Goal: Information Seeking & Learning: Learn about a topic

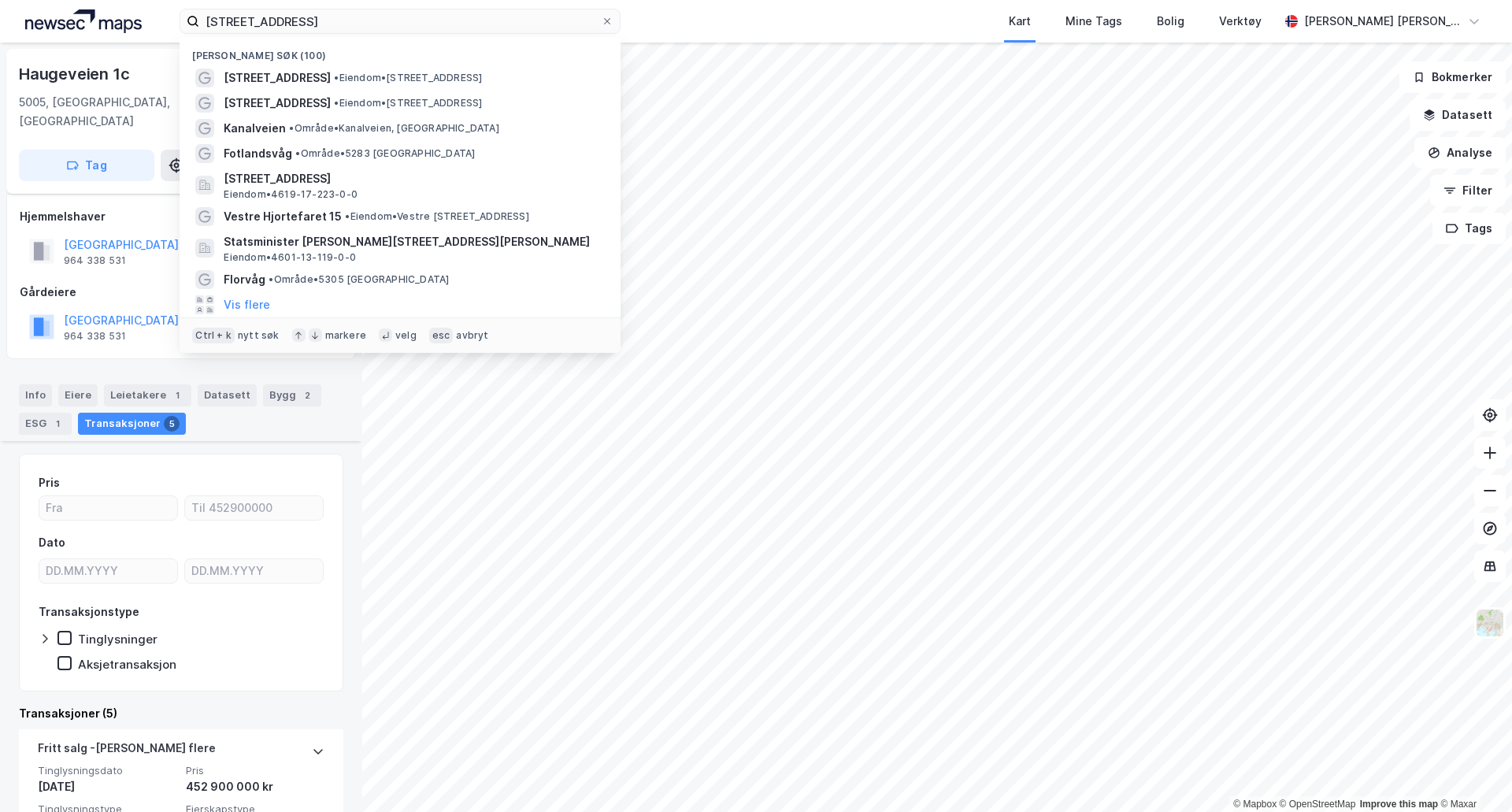
scroll to position [630, 0]
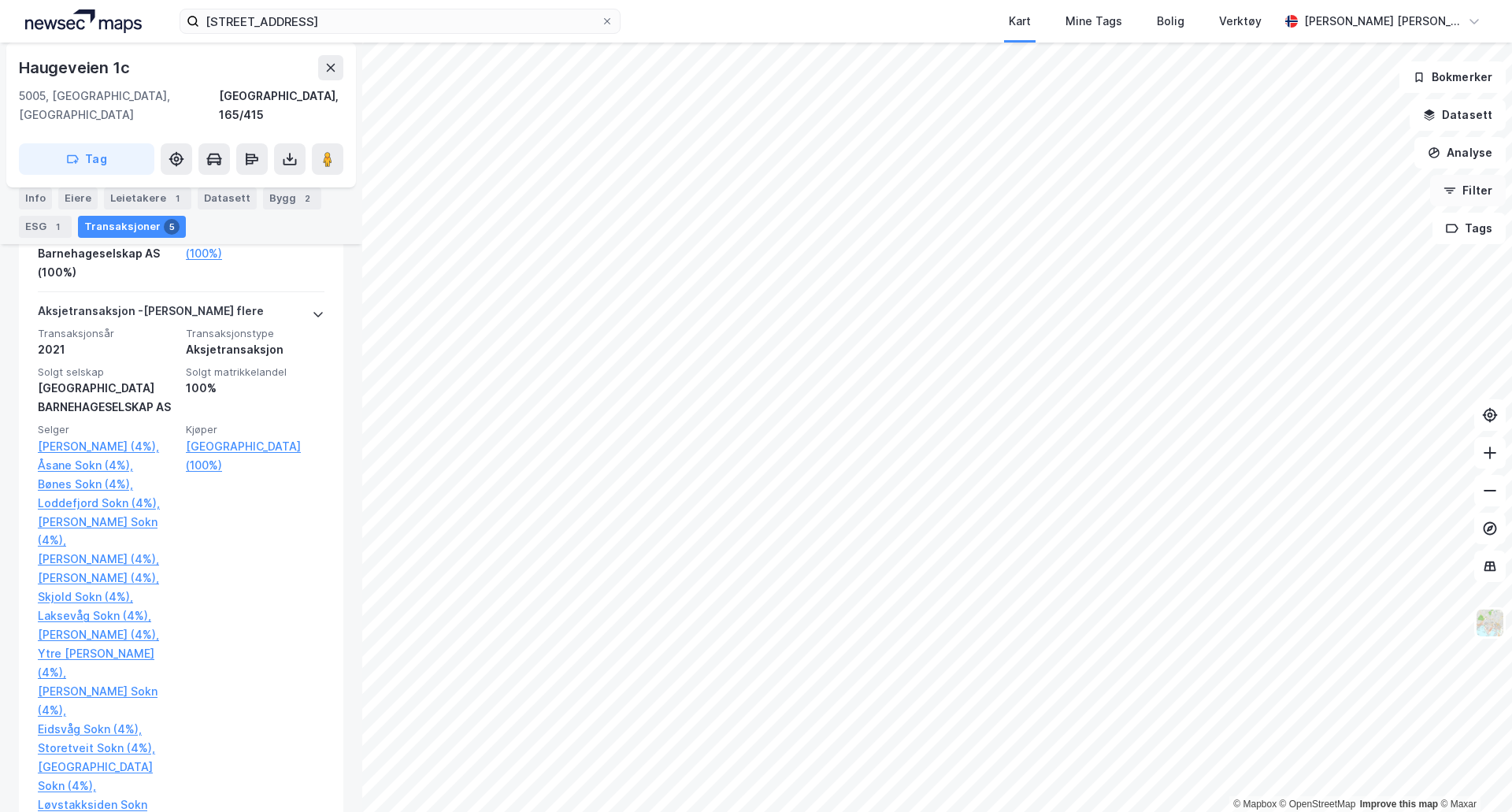
click at [1477, 192] on button "Filter" at bounding box center [1467, 191] width 76 height 32
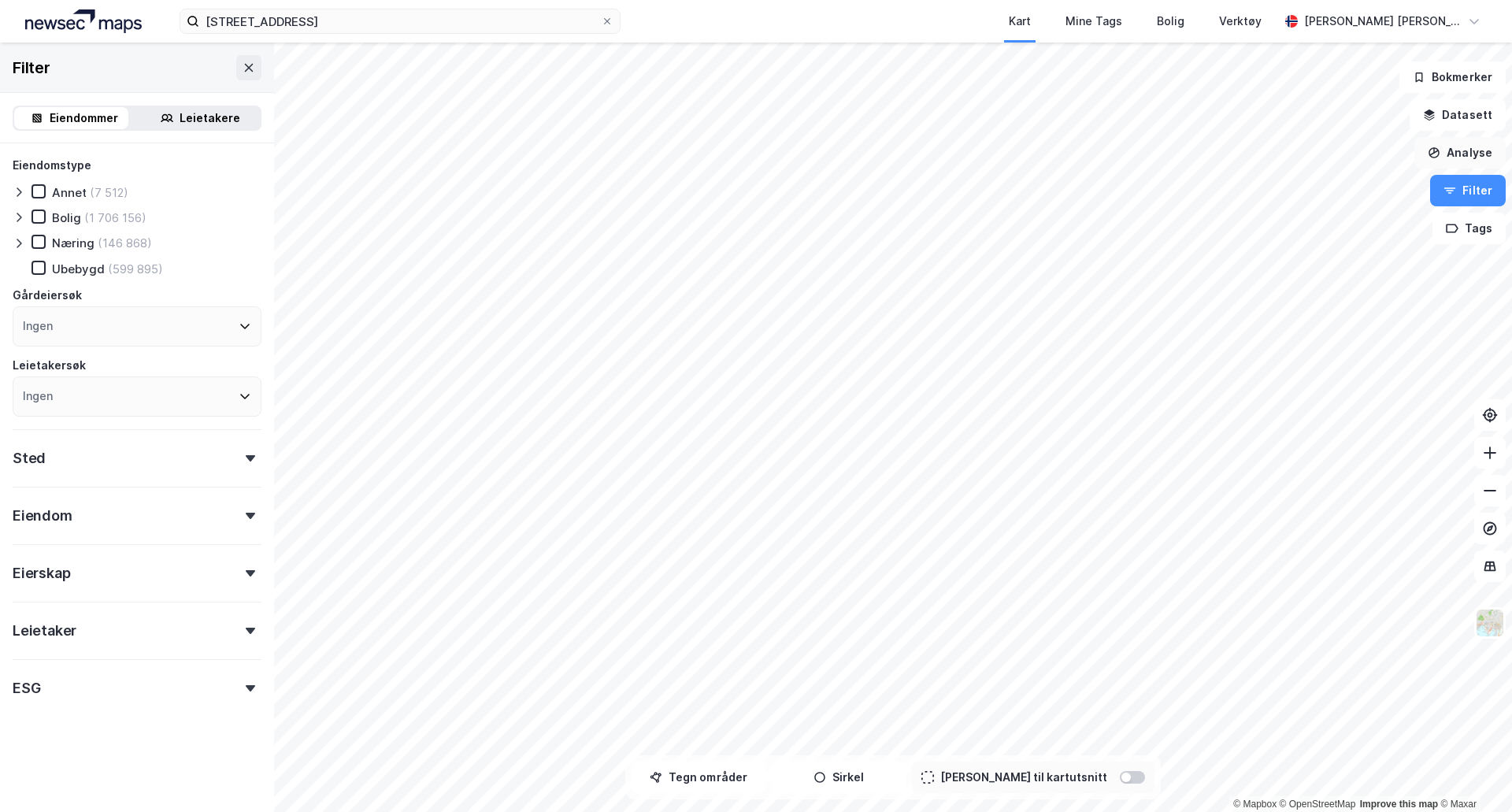
click at [1480, 163] on button "Analyse" at bounding box center [1460, 153] width 92 height 32
click at [1276, 150] on div "Mål avstand" at bounding box center [1323, 154] width 137 height 13
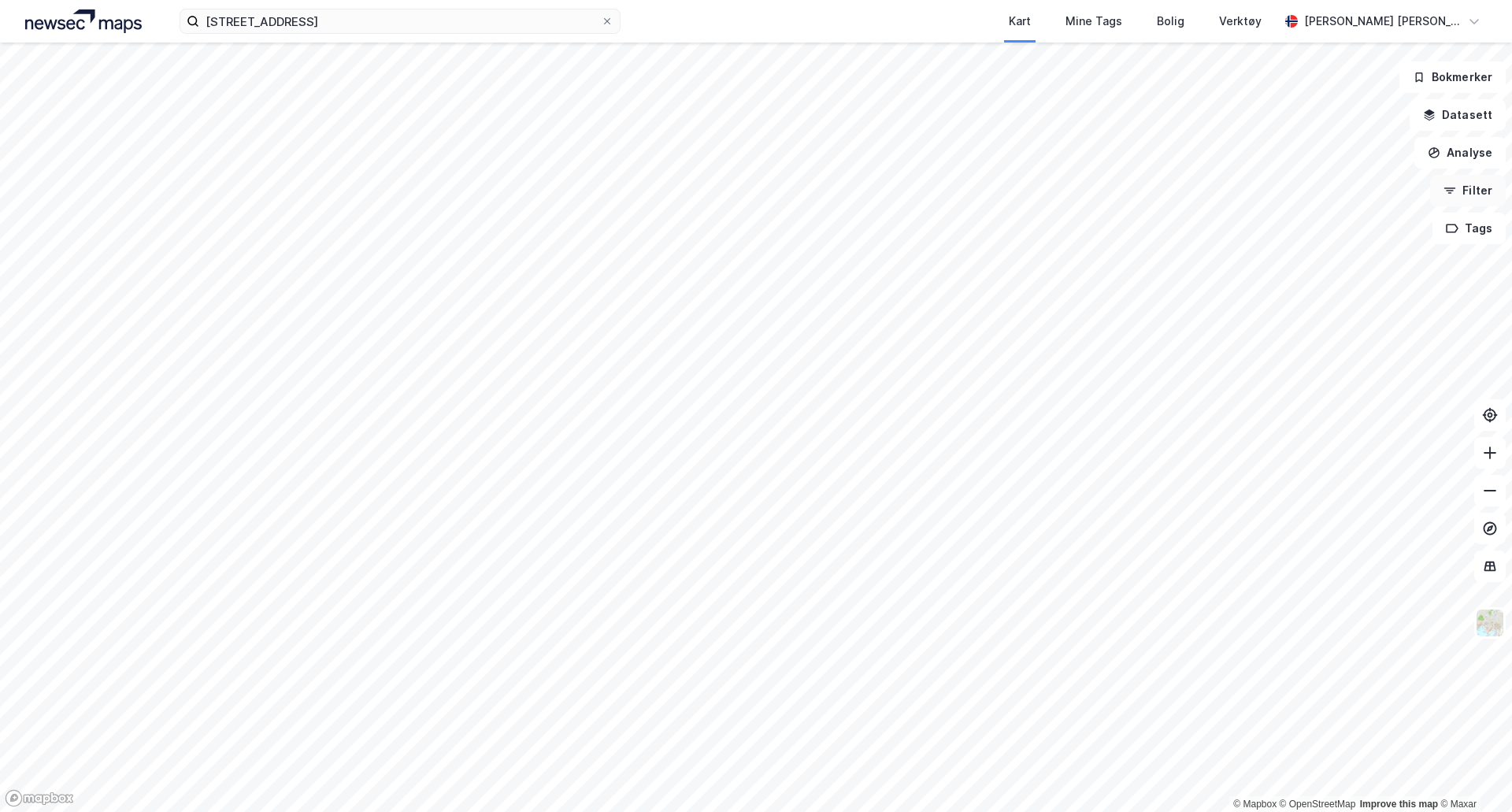
click at [1464, 194] on button "Filter" at bounding box center [1467, 191] width 76 height 32
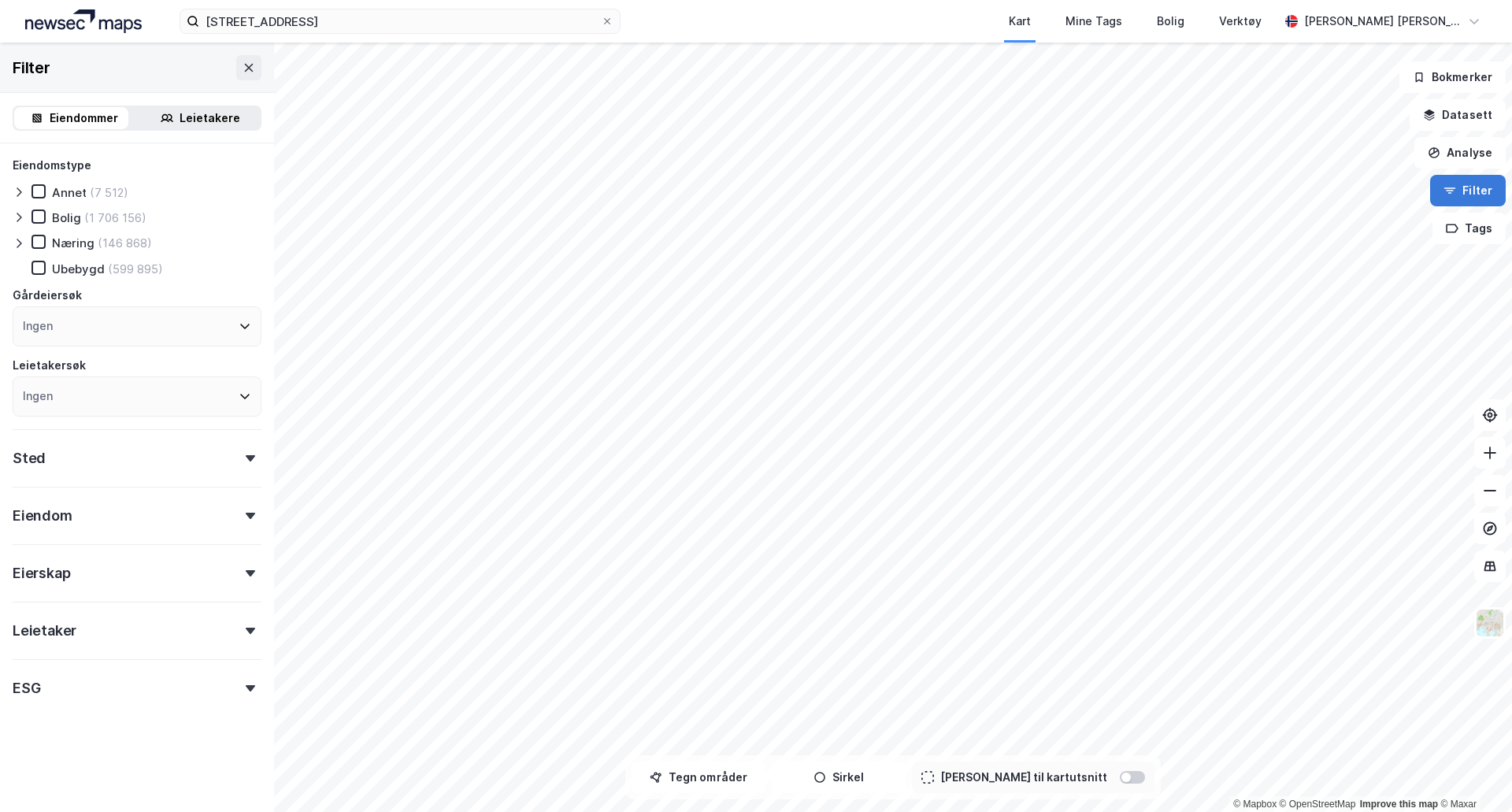
click at [1478, 190] on button "Filter" at bounding box center [1467, 191] width 76 height 32
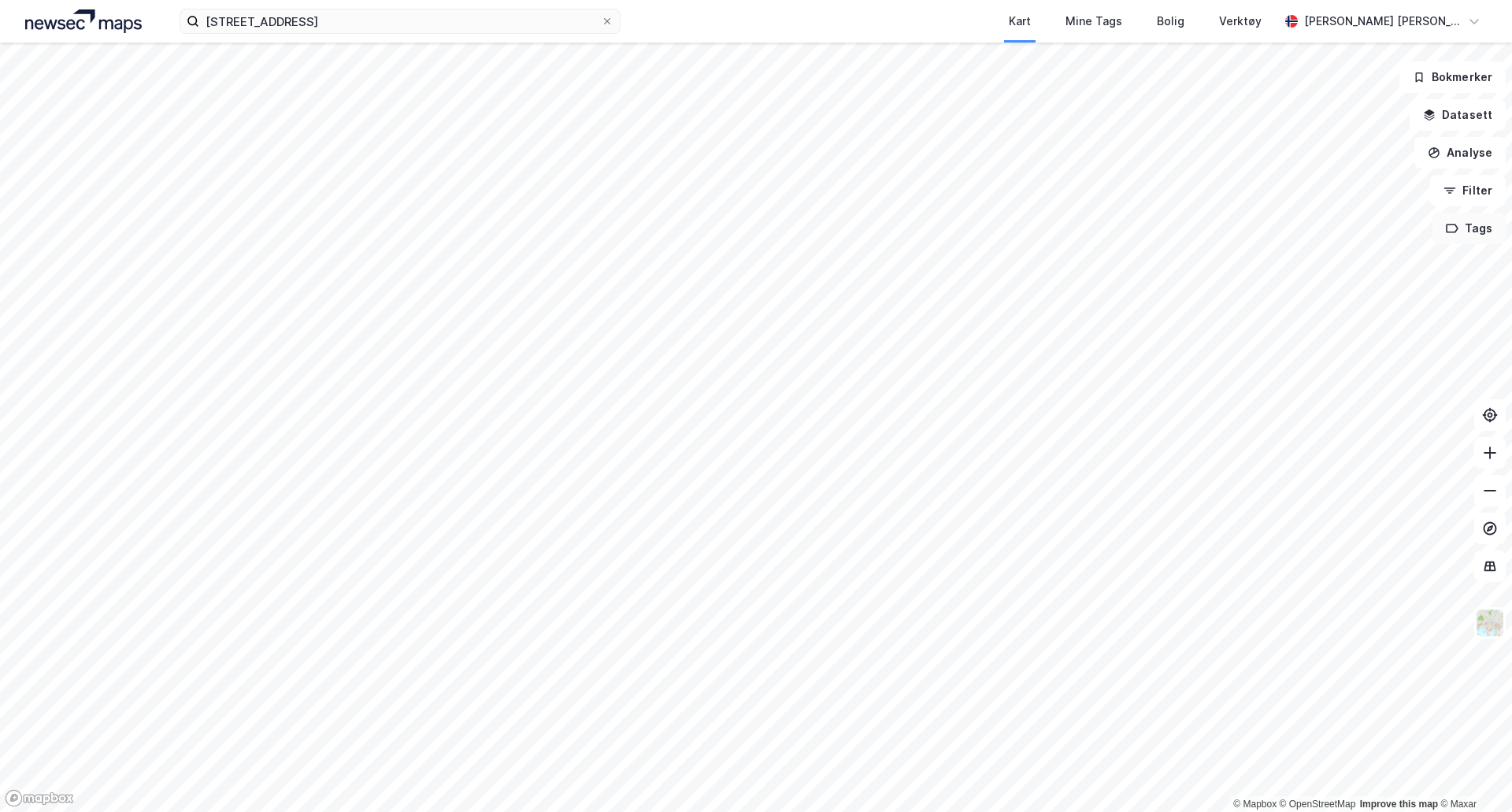
click at [1474, 225] on button "Tags" at bounding box center [1469, 228] width 73 height 32
click at [1479, 157] on button "Analyse" at bounding box center [1460, 153] width 92 height 32
click at [1258, 152] on div "Mål avstand" at bounding box center [1323, 154] width 137 height 13
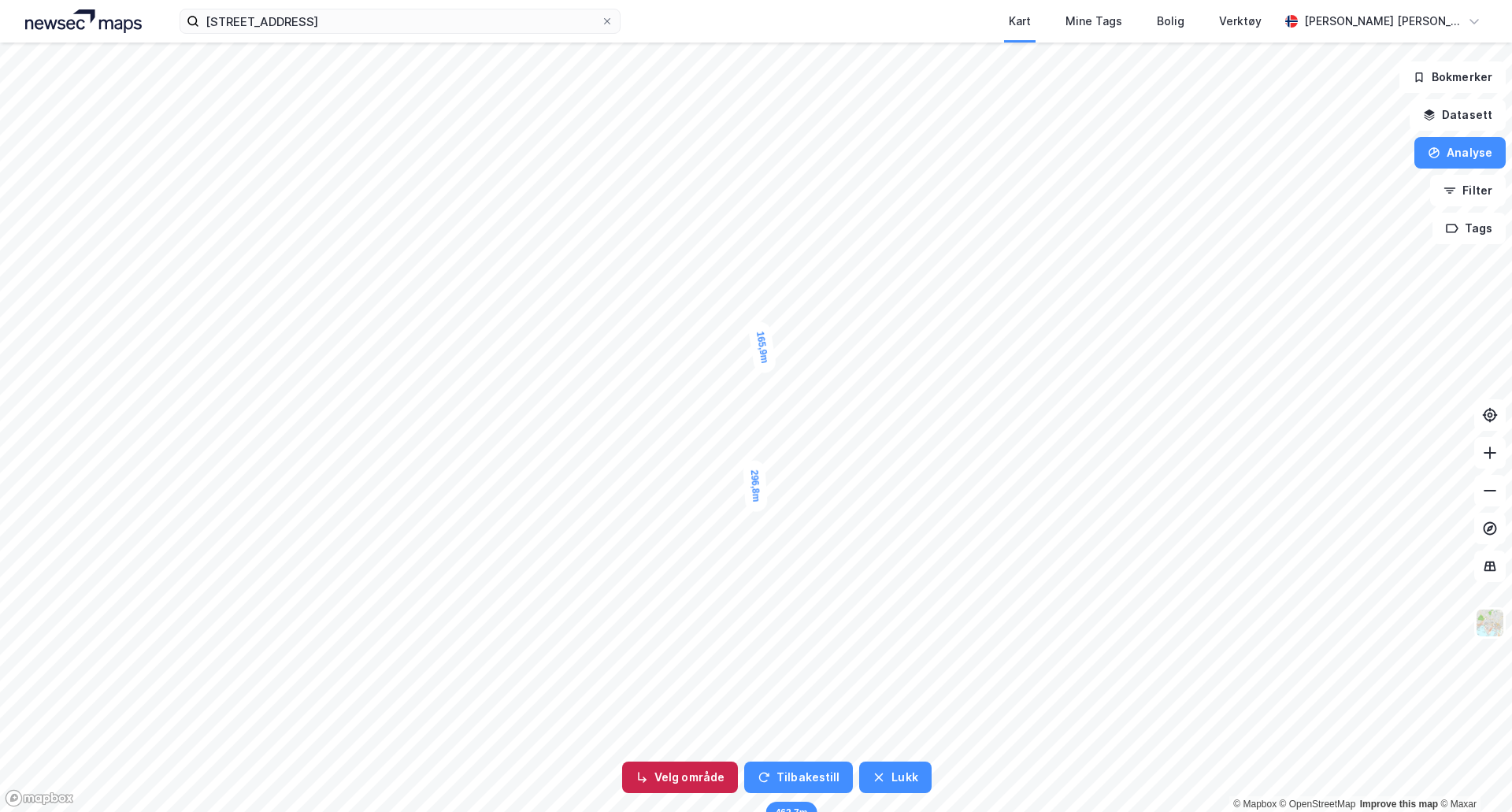
click at [710, 765] on button "Velg område" at bounding box center [679, 778] width 116 height 32
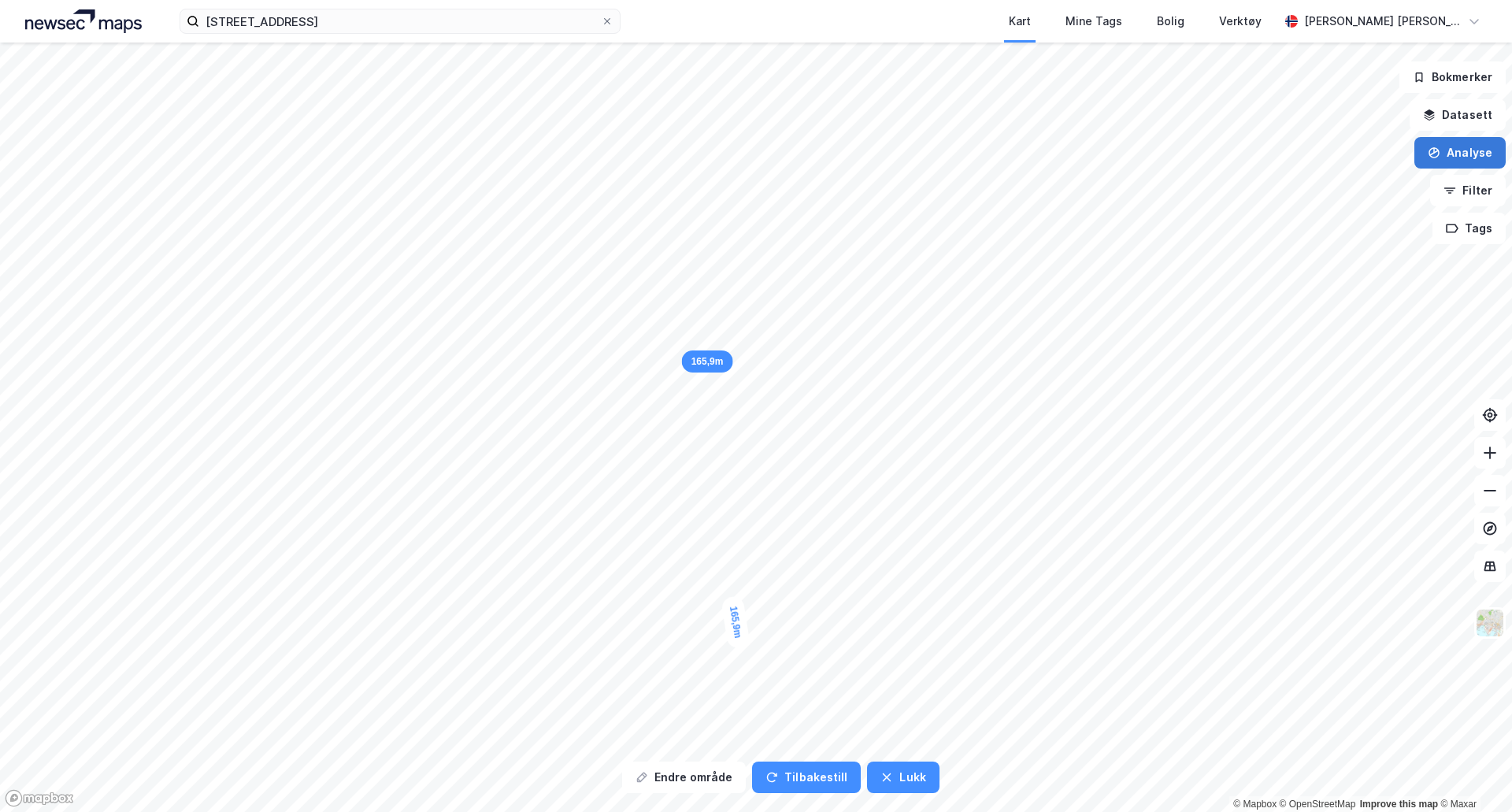
click at [1455, 154] on button "Analyse" at bounding box center [1460, 153] width 92 height 32
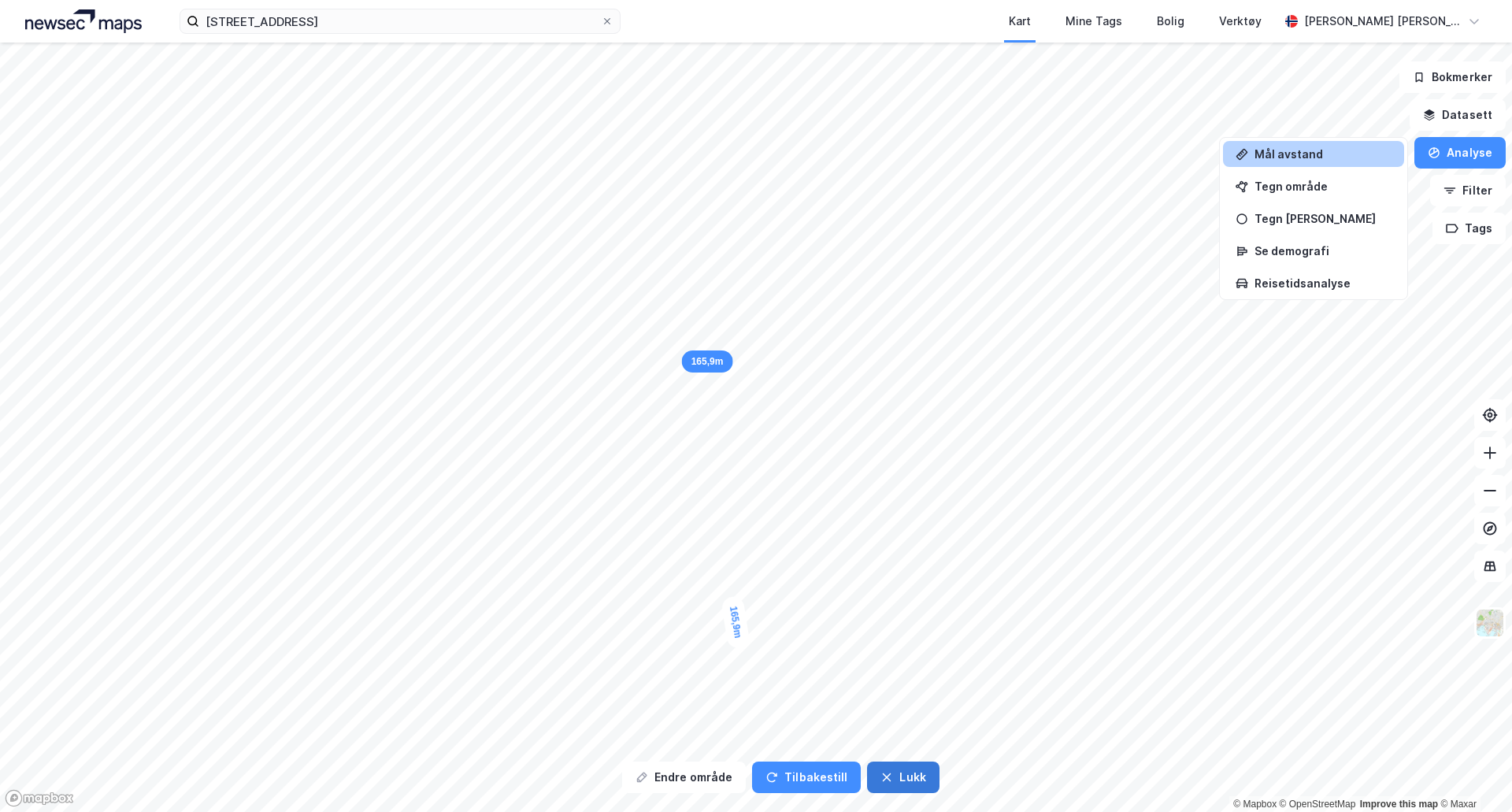
click at [907, 785] on button "Lukk" at bounding box center [903, 778] width 72 height 32
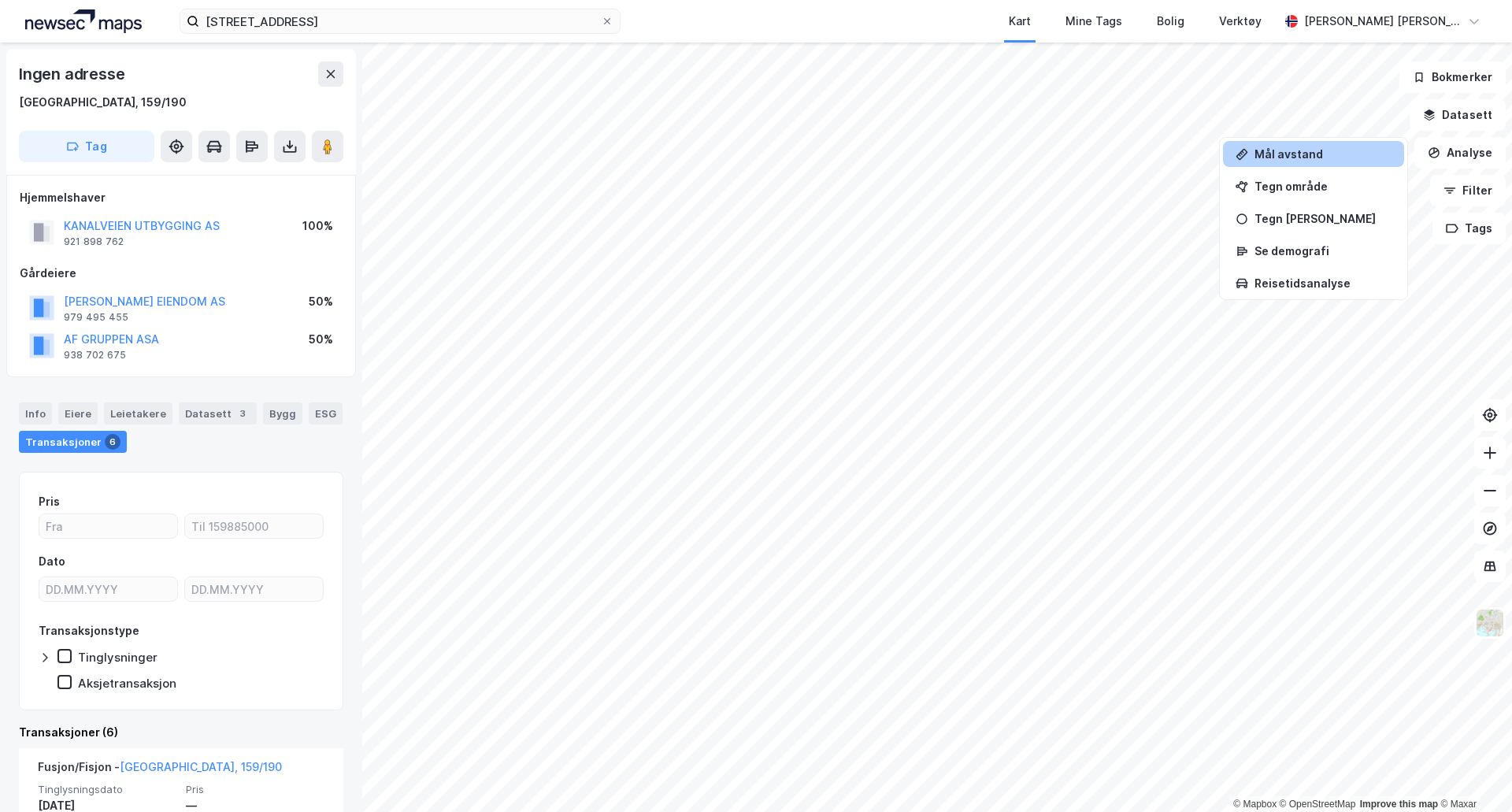
click at [1270, 152] on div "Mål avstand" at bounding box center [1323, 154] width 137 height 13
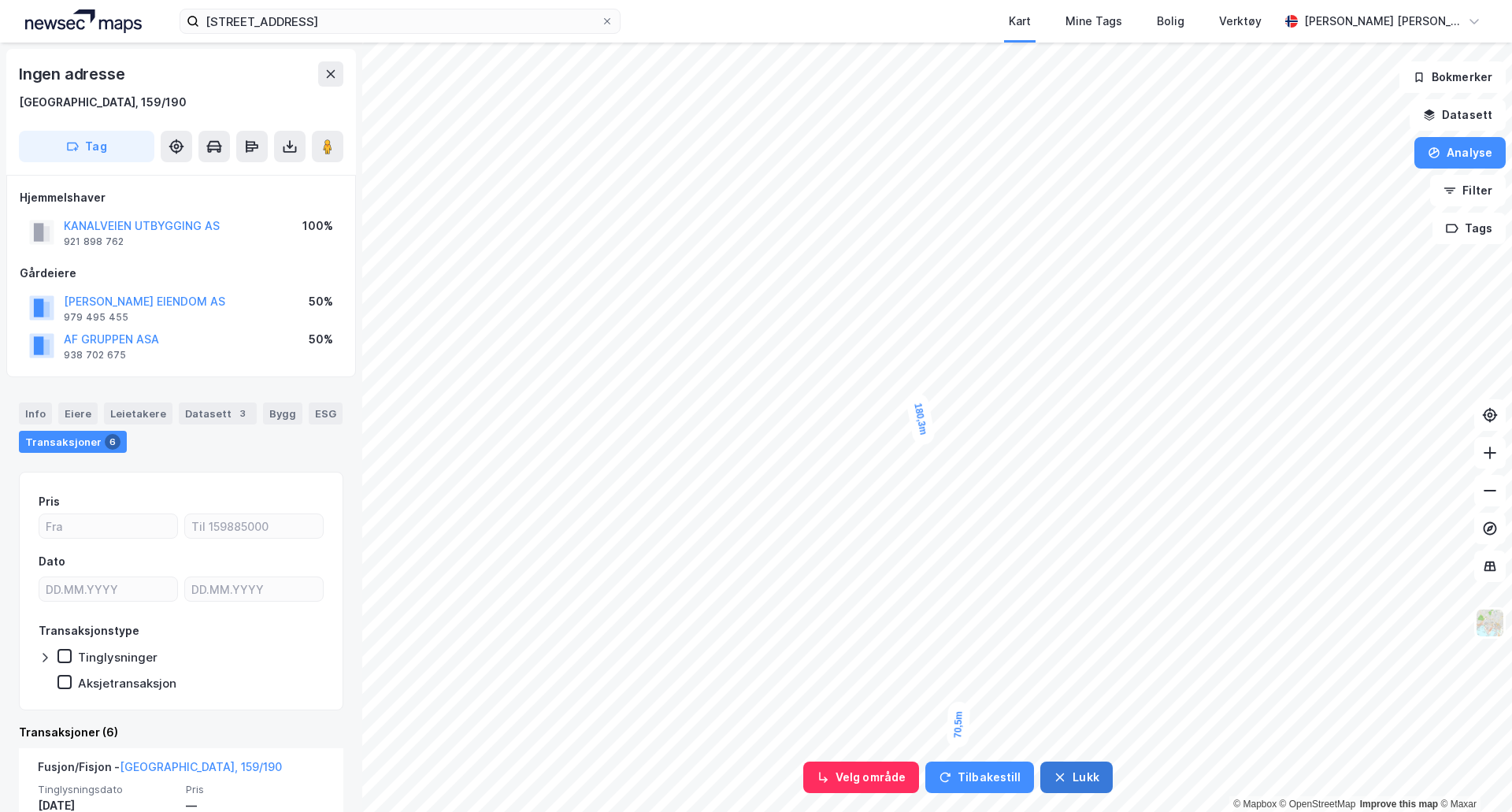
click at [1066, 780] on button "Lukk" at bounding box center [1076, 778] width 72 height 32
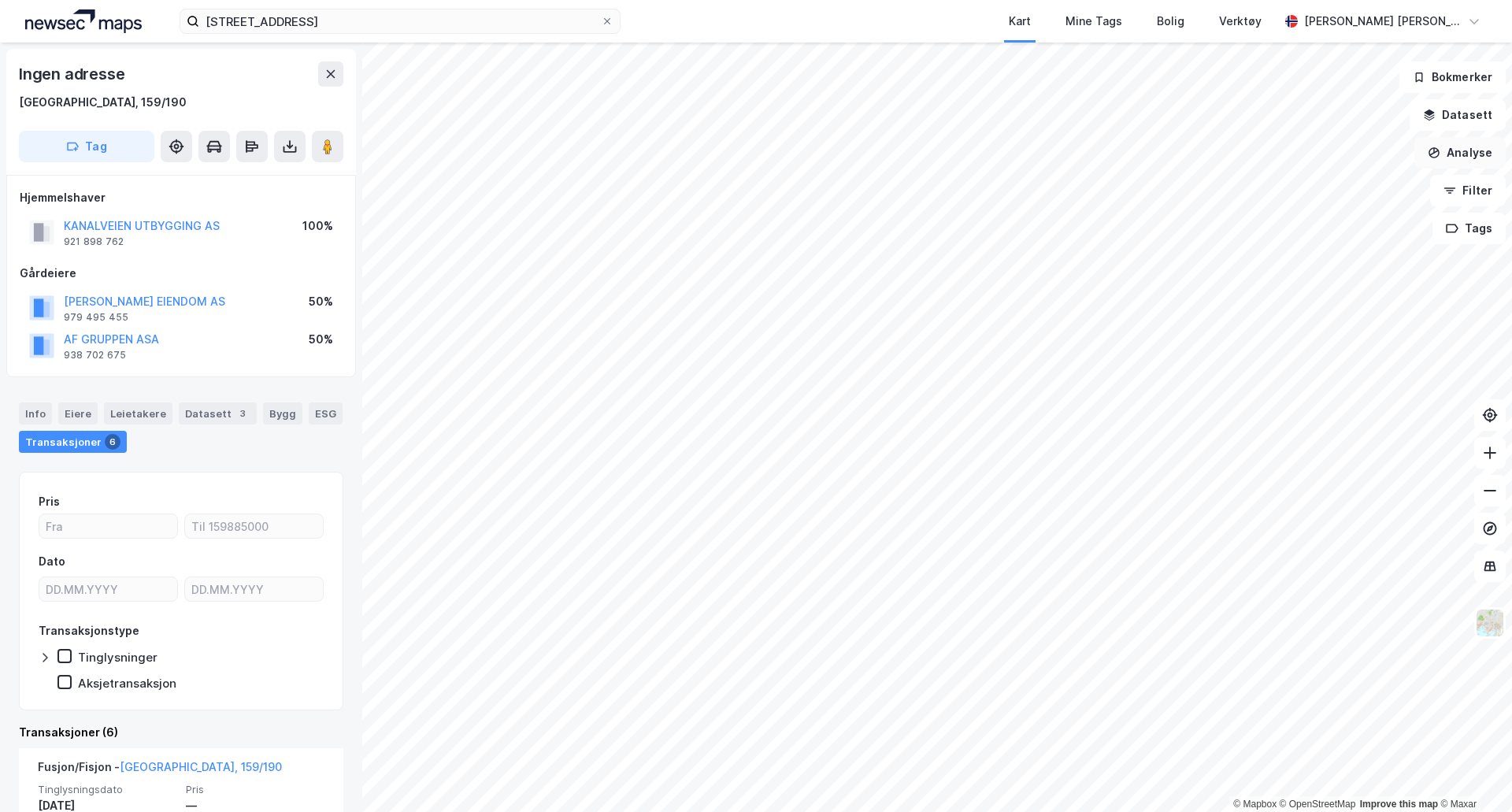
click at [1479, 162] on button "Analyse" at bounding box center [1460, 153] width 92 height 32
click at [1313, 217] on div "Tegn [PERSON_NAME]" at bounding box center [1323, 218] width 137 height 13
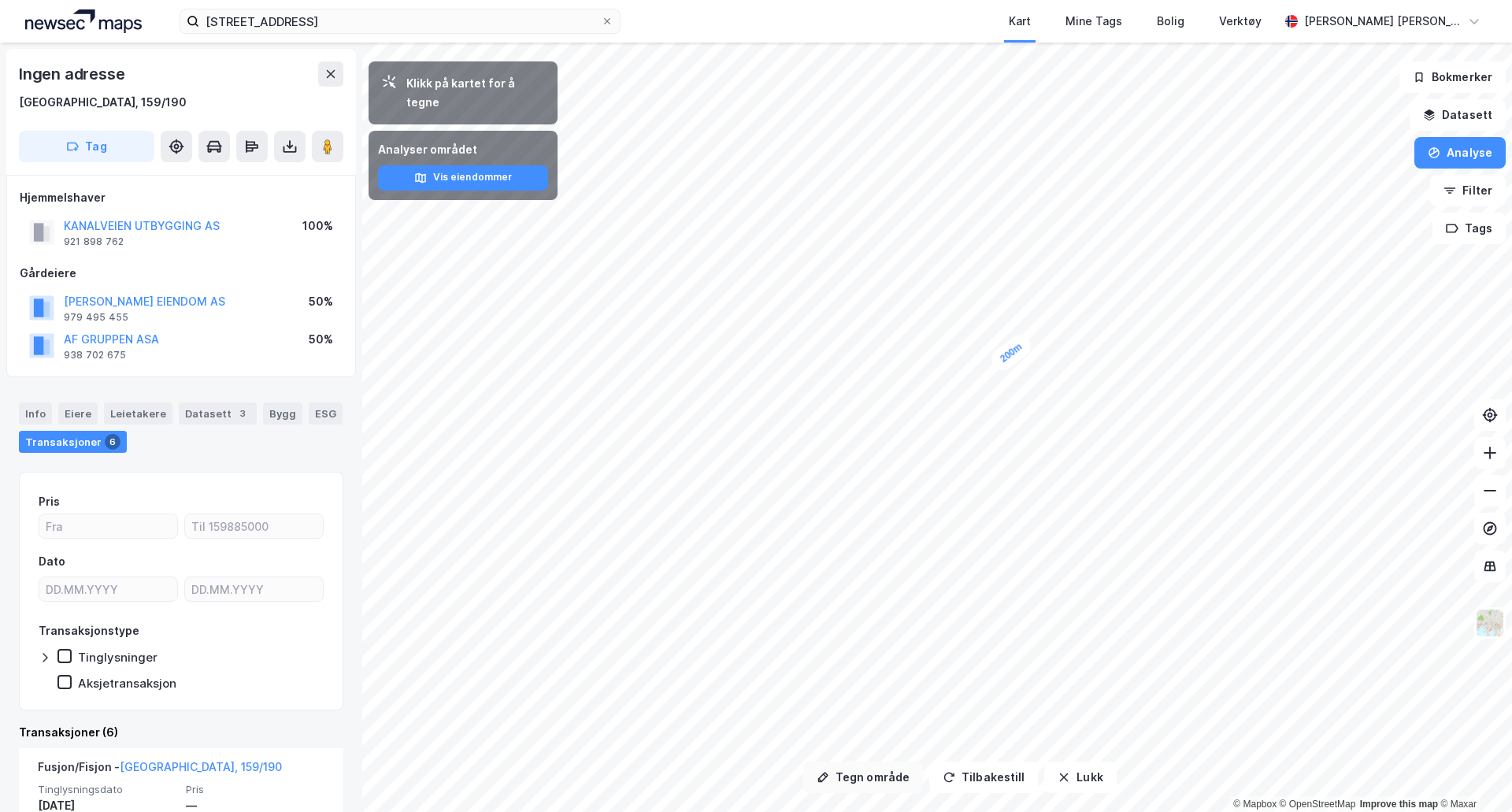
click at [886, 779] on button "Tegn område" at bounding box center [863, 778] width 120 height 32
click at [863, 779] on button "Tegn område" at bounding box center [863, 778] width 120 height 32
click at [858, 785] on button "Tegn område" at bounding box center [863, 778] width 120 height 32
click at [873, 779] on button "Tegn område" at bounding box center [863, 778] width 120 height 32
click at [1063, 773] on button "Lukk" at bounding box center [1080, 778] width 72 height 32
